Goal: Task Accomplishment & Management: Complete application form

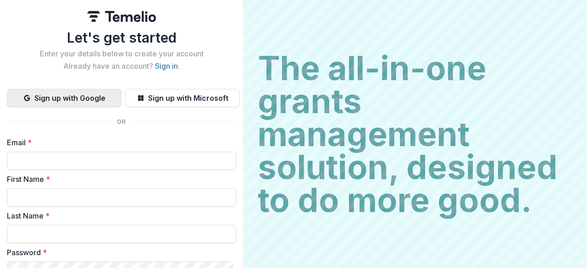
click at [80, 96] on button "Sign up with Google" at bounding box center [64, 98] width 115 height 18
click at [86, 99] on button "Sign up with Google" at bounding box center [64, 98] width 115 height 18
click at [87, 94] on button "Sign up with Google" at bounding box center [64, 98] width 115 height 18
click at [84, 102] on button "Sign up with Google" at bounding box center [64, 98] width 115 height 18
click at [86, 94] on button "Sign up with Google" at bounding box center [64, 98] width 115 height 18
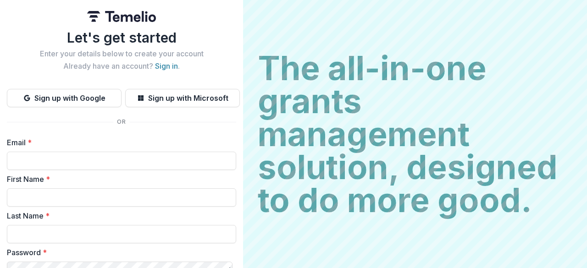
click at [87, 95] on button "Sign up with Google" at bounding box center [64, 98] width 115 height 18
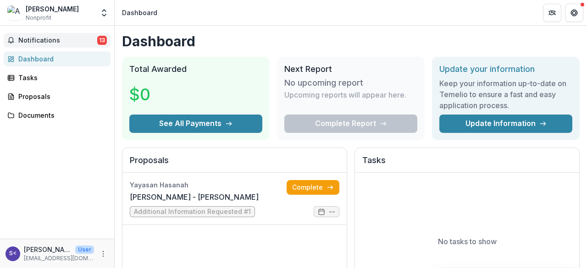
click at [46, 37] on span "Notifications" at bounding box center [57, 41] width 79 height 8
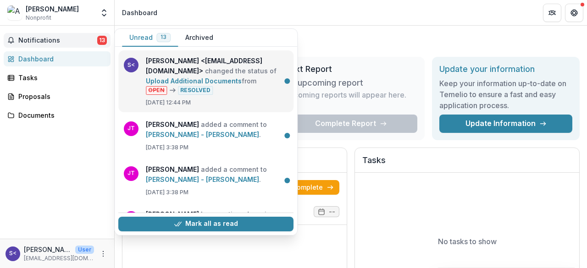
click at [242, 77] on link "Upload Additional Documents" at bounding box center [194, 81] width 96 height 8
